Goal: Navigation & Orientation: Find specific page/section

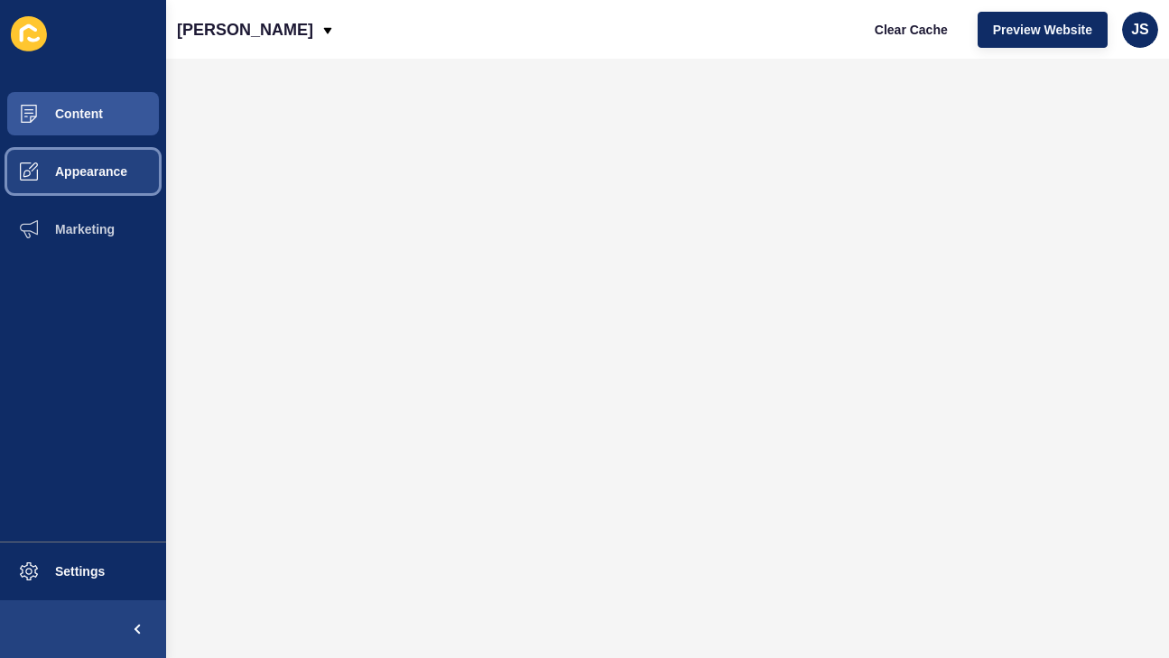
click at [113, 168] on span "Appearance" at bounding box center [62, 171] width 130 height 14
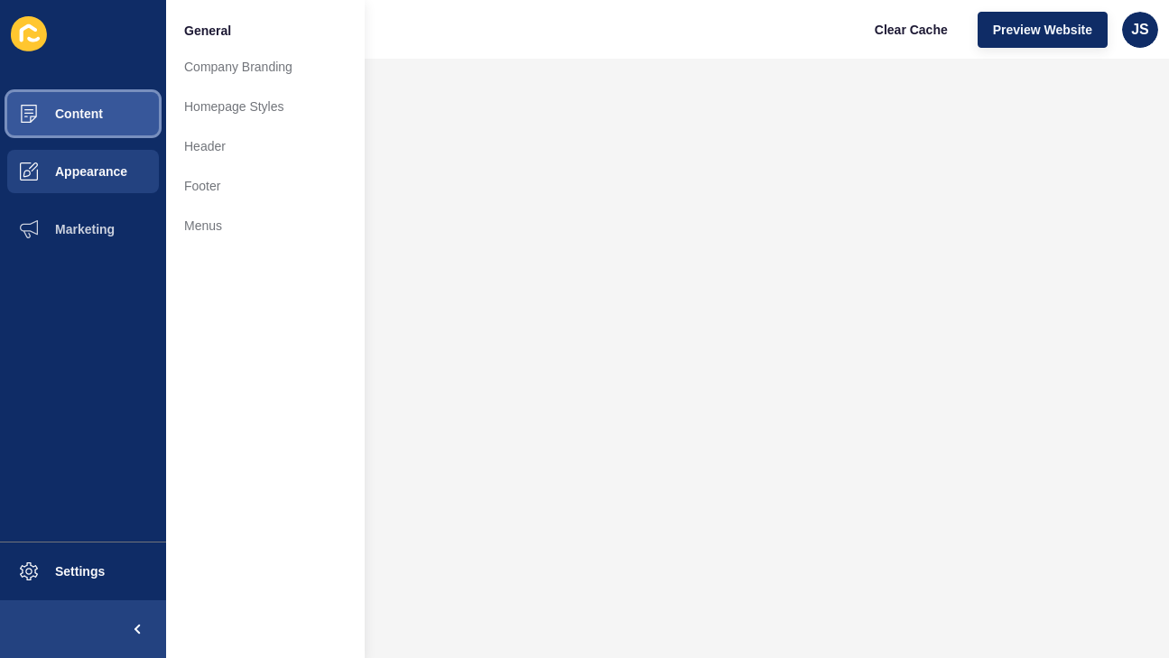
click at [110, 116] on button "Content" at bounding box center [83, 114] width 166 height 58
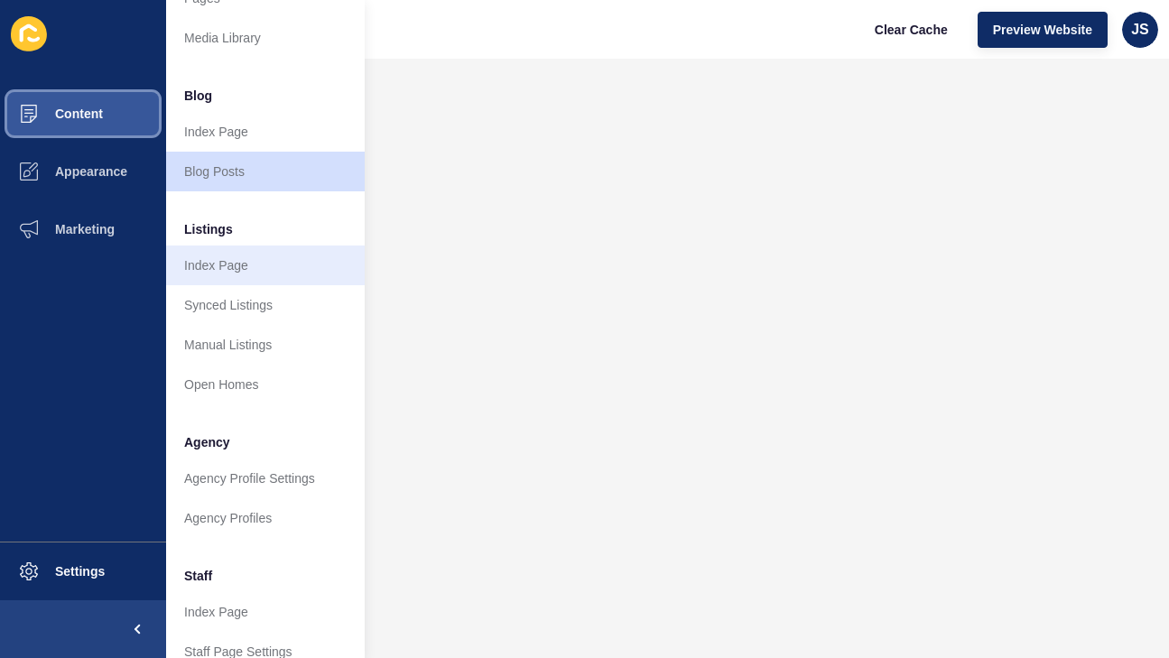
scroll to position [72, 0]
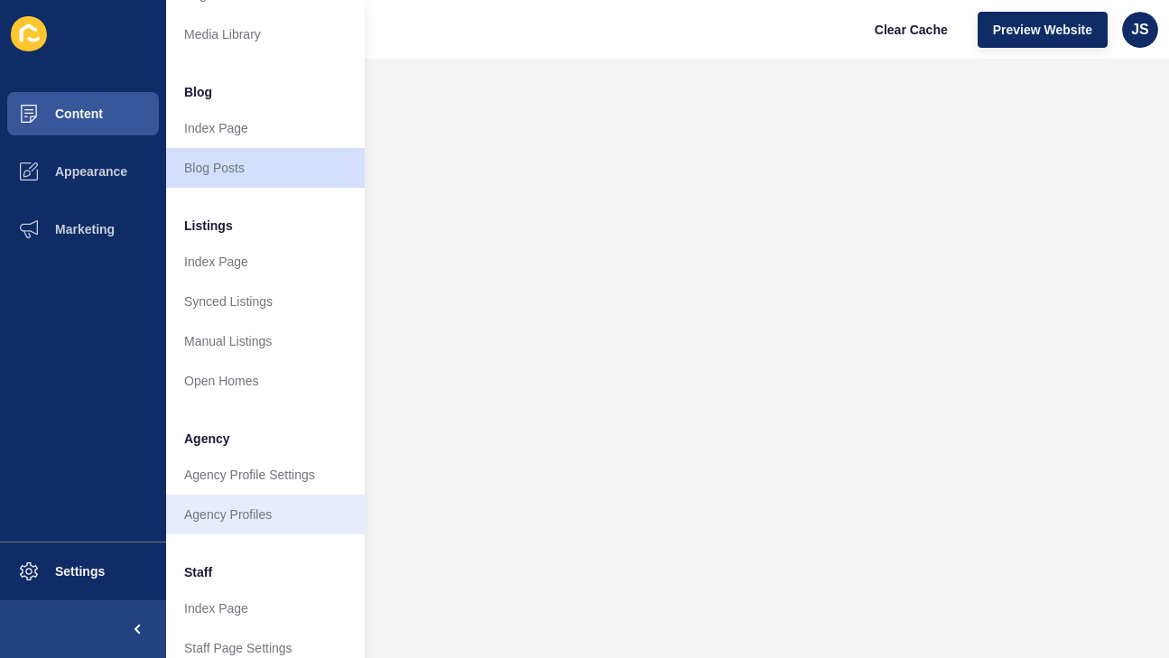
click at [275, 522] on link "Agency Profiles" at bounding box center [265, 515] width 199 height 40
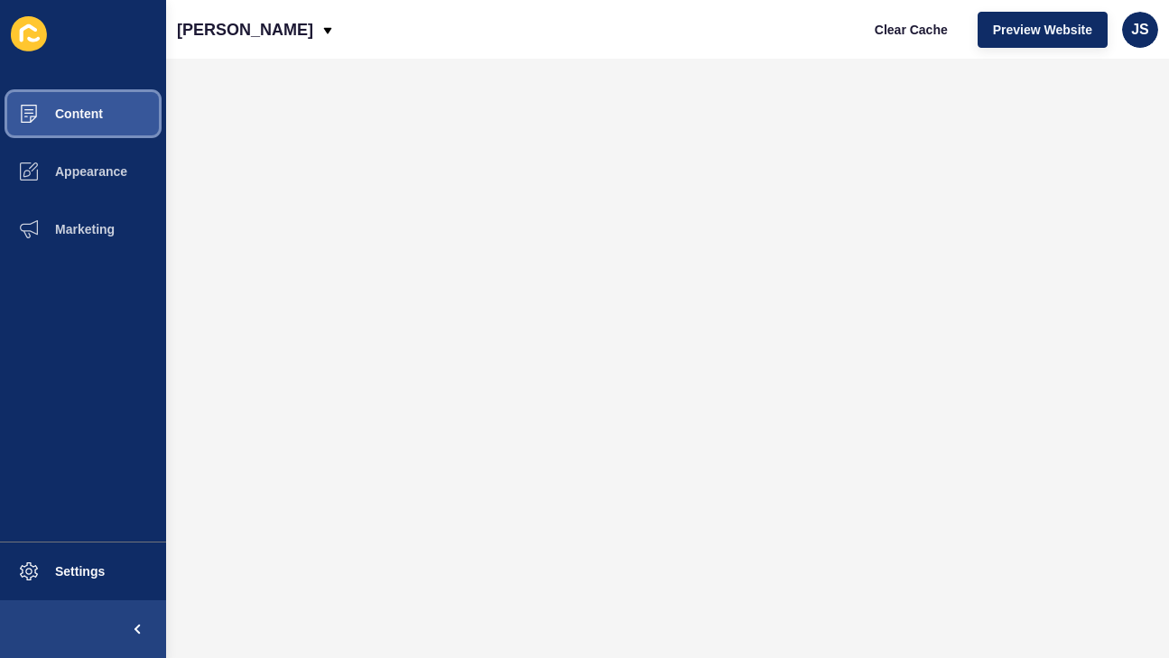
click at [88, 122] on button "Content" at bounding box center [83, 114] width 166 height 58
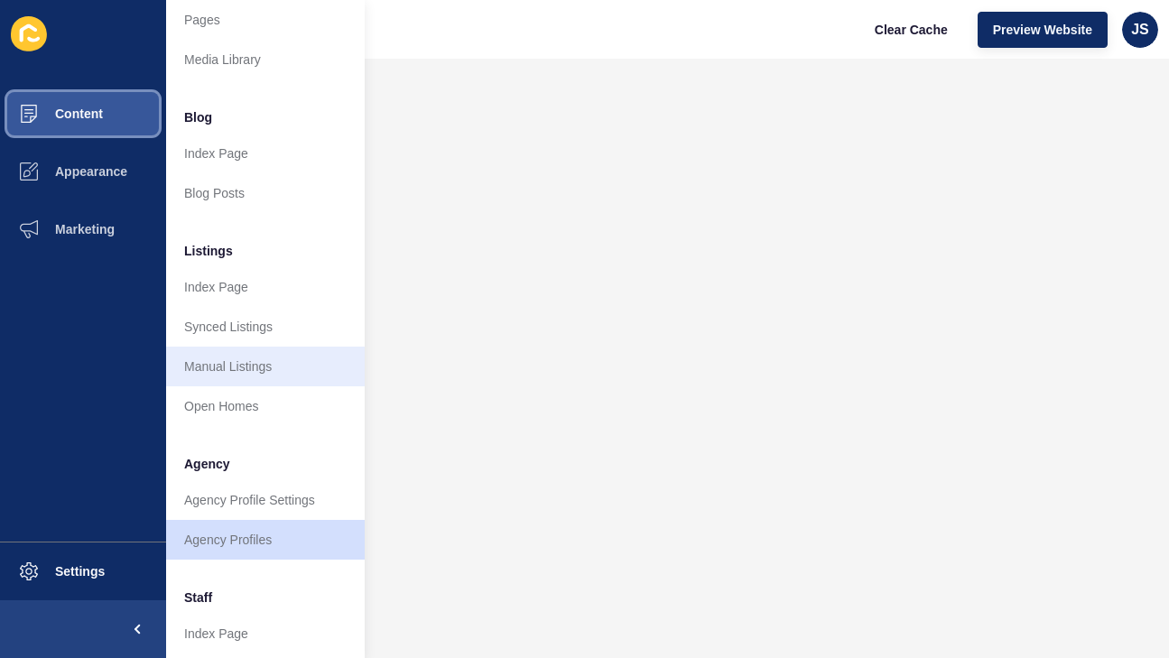
scroll to position [48, 0]
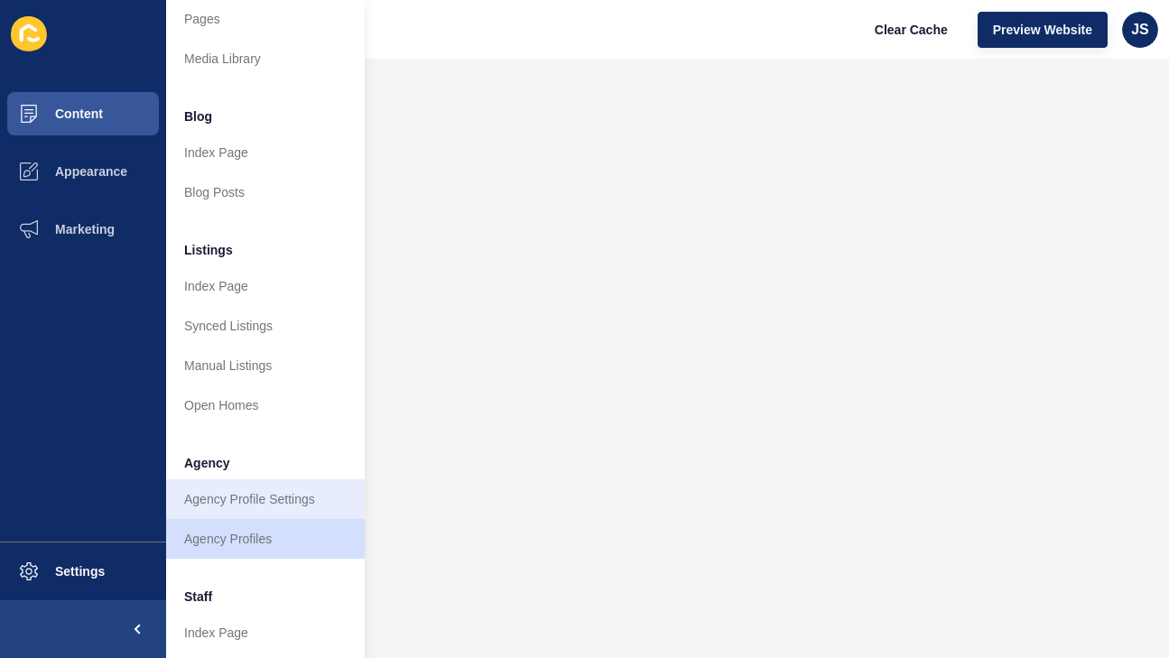
click at [232, 492] on link "Agency Profile Settings" at bounding box center [265, 499] width 199 height 40
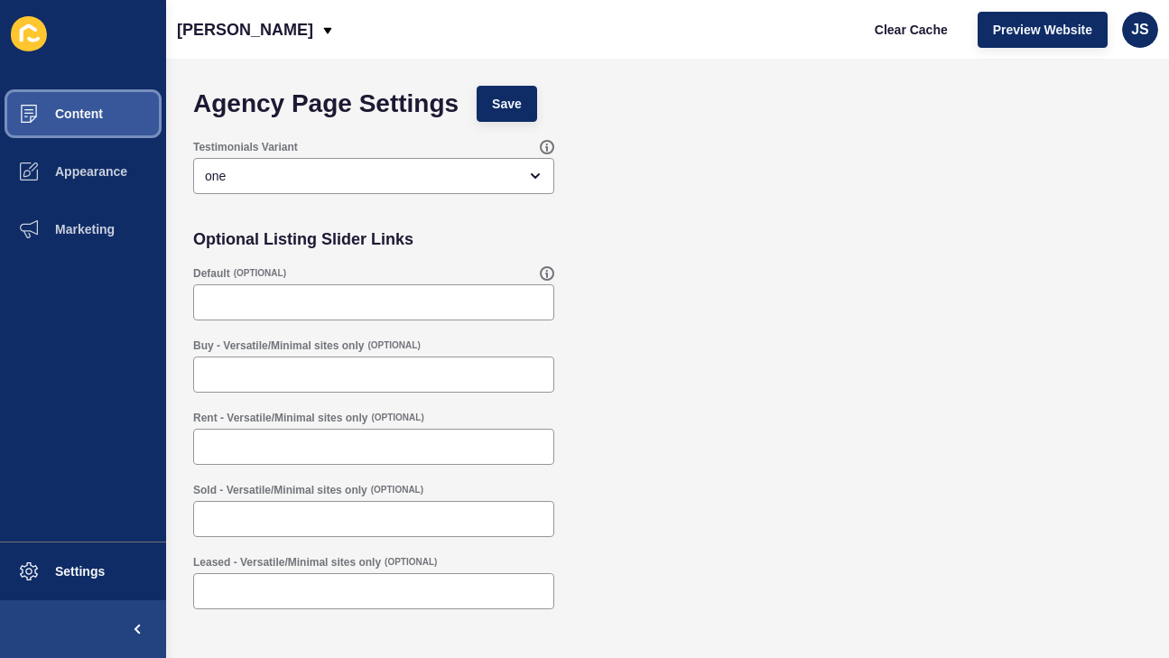
click at [82, 124] on button "Content" at bounding box center [83, 114] width 166 height 58
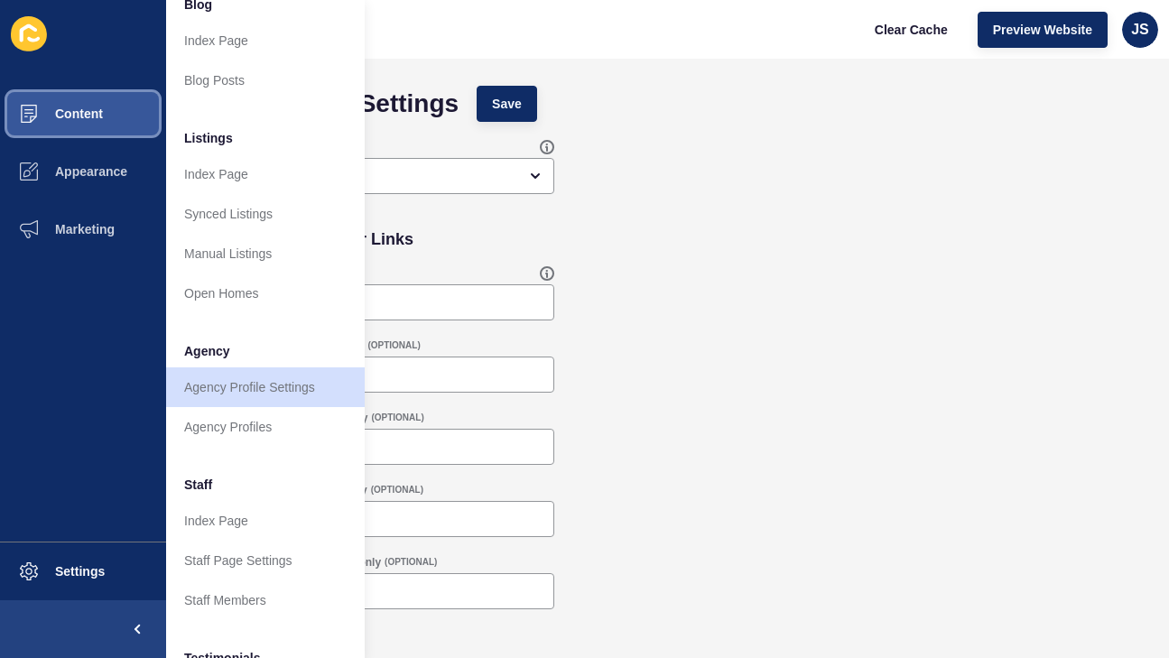
scroll to position [162, 0]
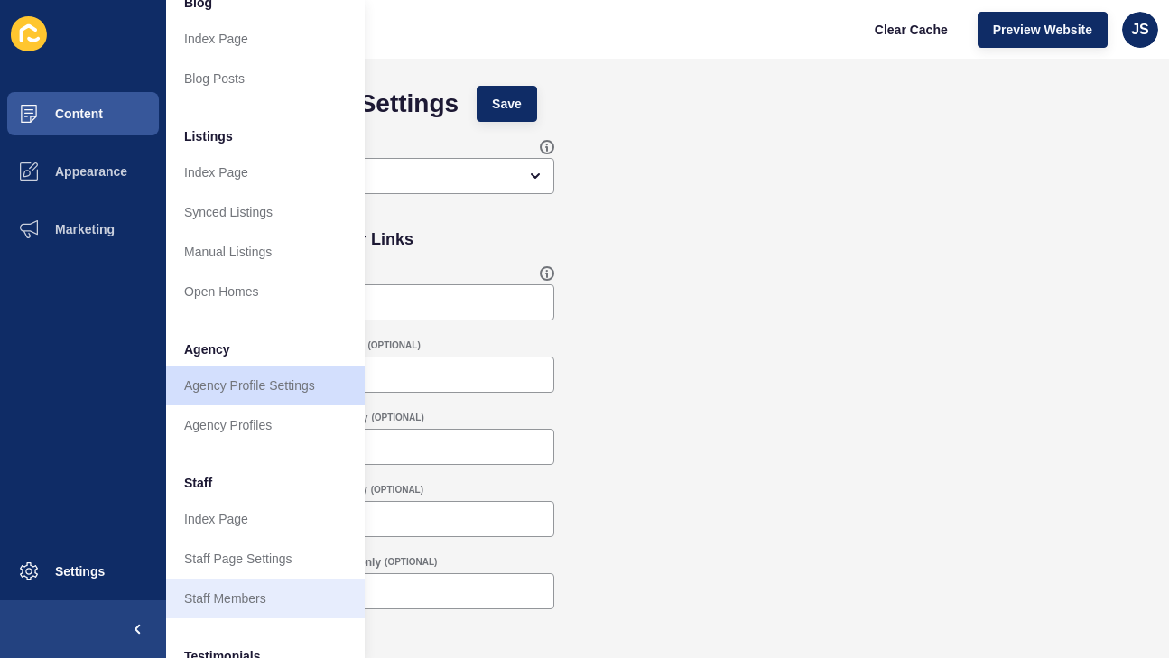
click at [215, 582] on link "Staff Members" at bounding box center [265, 599] width 199 height 40
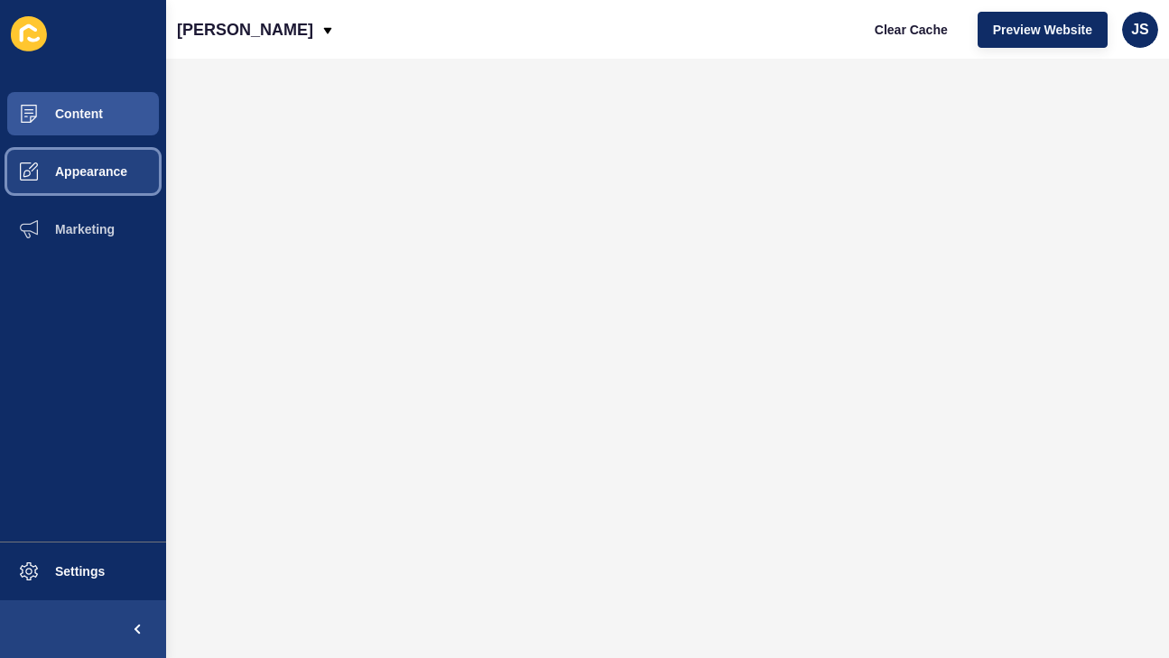
click at [113, 161] on button "Appearance" at bounding box center [83, 172] width 166 height 58
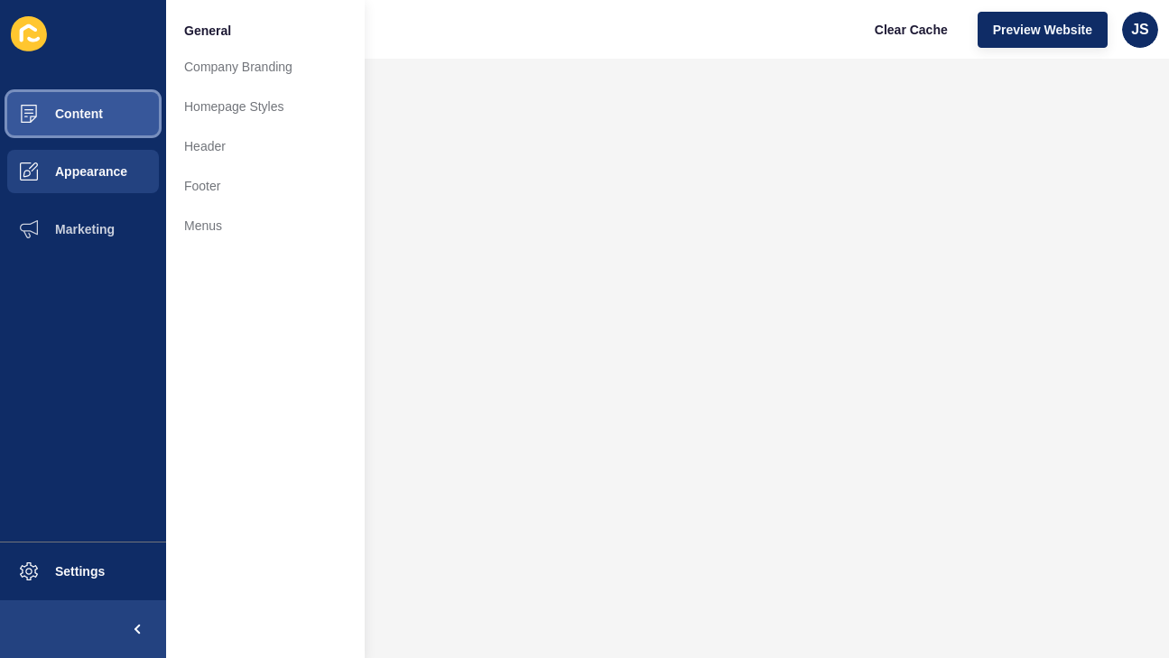
click at [112, 125] on button "Content" at bounding box center [83, 114] width 166 height 58
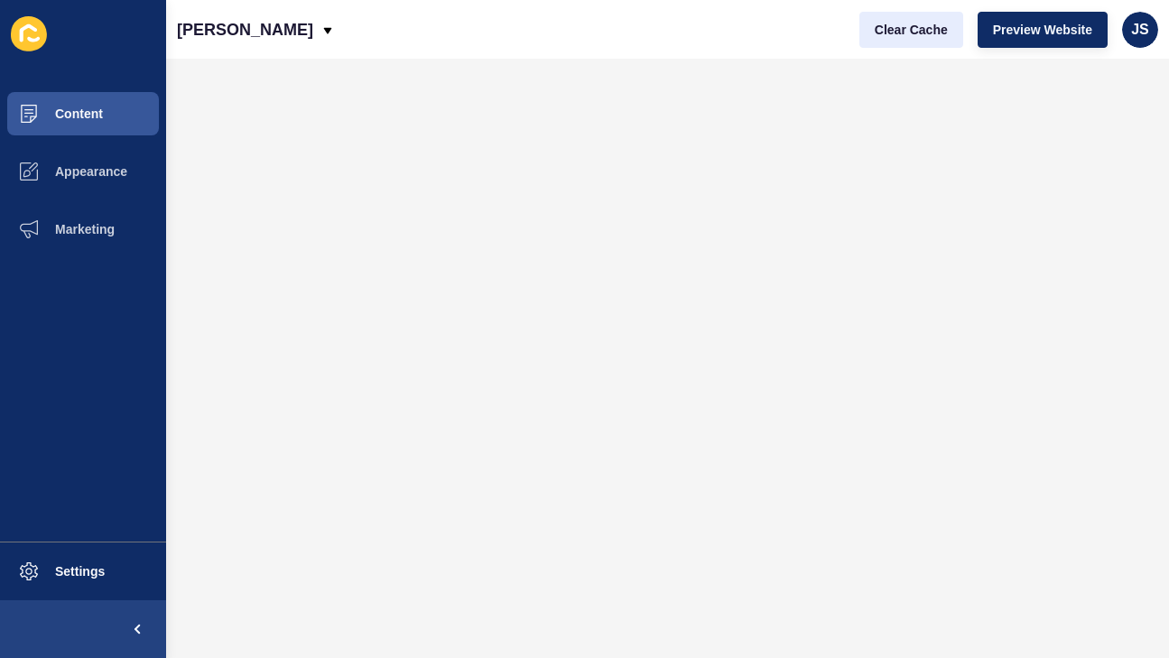
click at [919, 12] on button "Clear Cache" at bounding box center [912, 30] width 104 height 36
